Goal: Task Accomplishment & Management: Use online tool/utility

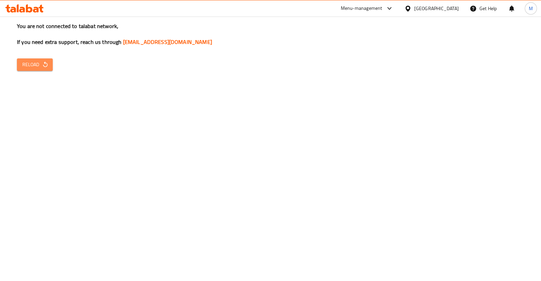
click at [35, 70] on button "Reload" at bounding box center [35, 64] width 36 height 13
click at [36, 63] on span "Reload" at bounding box center [34, 65] width 25 height 8
